Goal: Task Accomplishment & Management: Complete application form

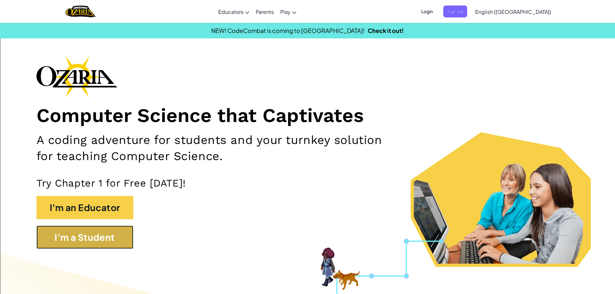
click at [88, 230] on button "I'm a Student" at bounding box center [84, 237] width 97 height 23
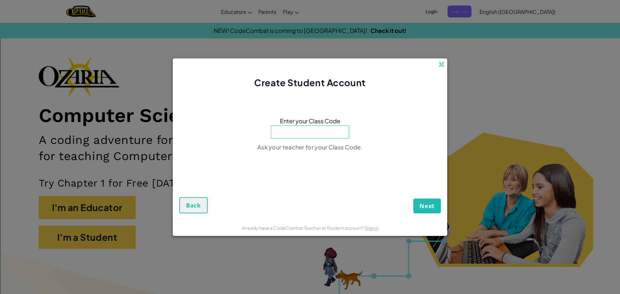
click at [311, 130] on input at bounding box center [310, 132] width 78 height 13
type input "ParkDayReady"
click at [423, 213] on form "Enter your Class Code ParkDayReady Ask your teacher for your Class Code. Next B…" at bounding box center [310, 154] width 274 height 130
click at [423, 196] on div "Next Back" at bounding box center [309, 194] width 261 height 37
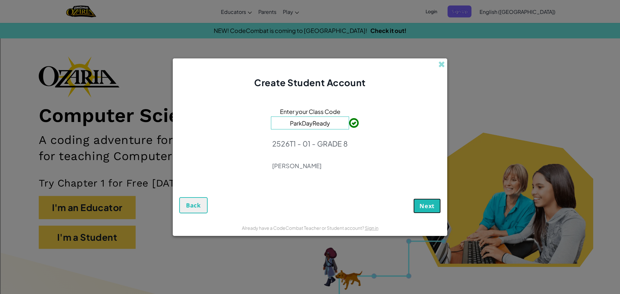
click at [427, 203] on span "Next" at bounding box center [426, 206] width 15 height 8
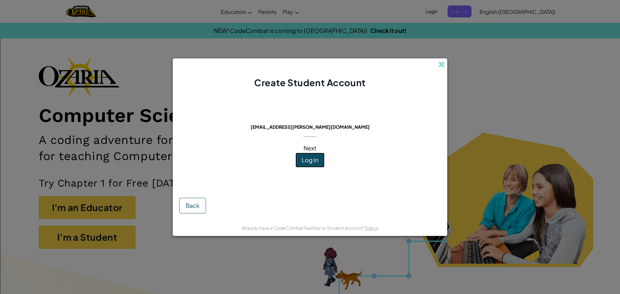
click at [316, 159] on span "Log In" at bounding box center [309, 159] width 17 height 7
